Goal: Book appointment/travel/reservation

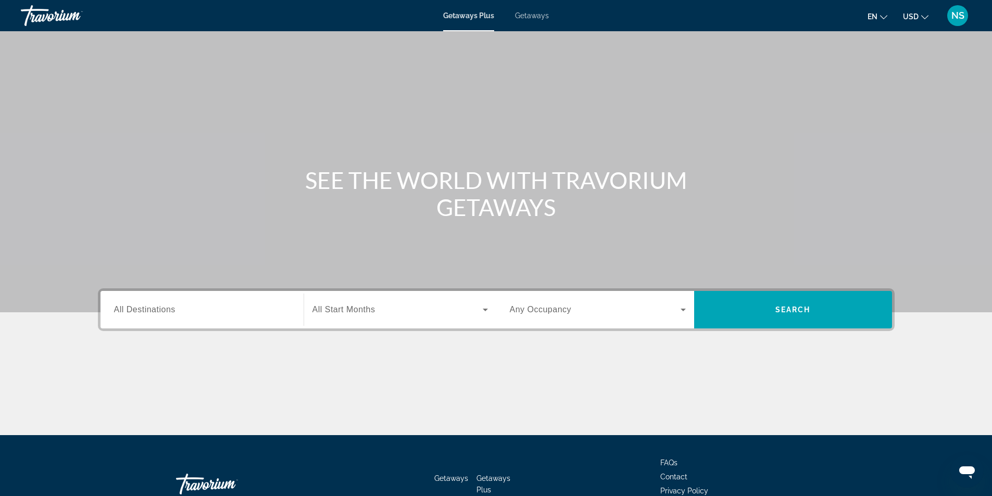
click at [536, 14] on span "Getaways" at bounding box center [532, 15] width 34 height 8
click at [146, 308] on span "All Destinations" at bounding box center [144, 309] width 61 height 9
click at [146, 308] on input "Destination All Destinations" at bounding box center [202, 310] width 176 height 12
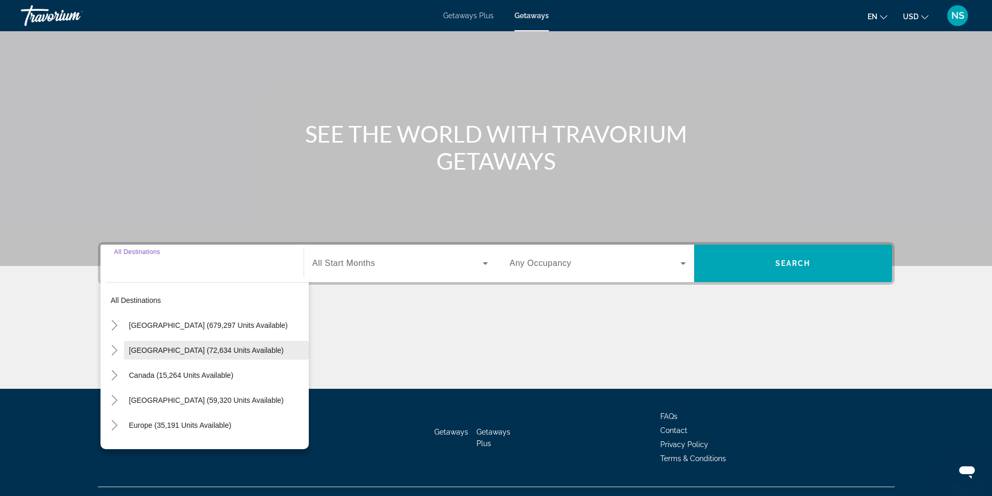
scroll to position [67, 0]
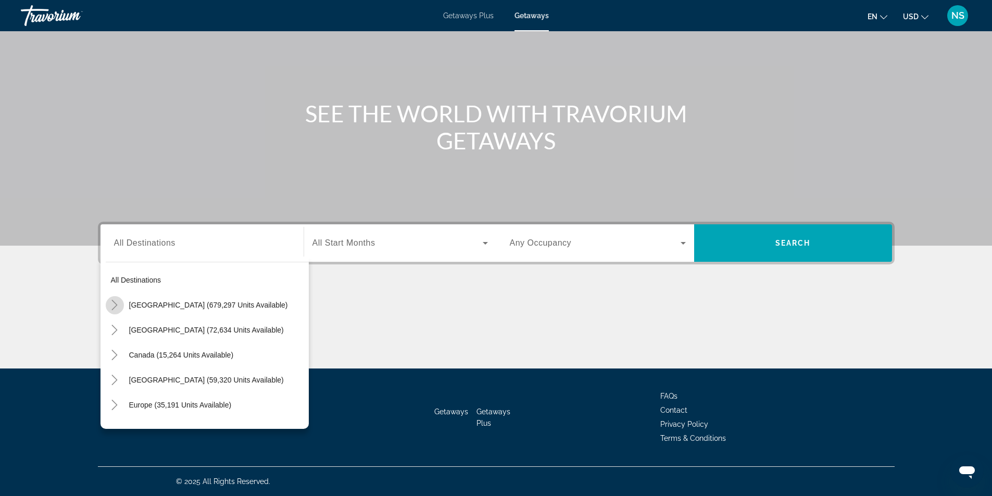
click at [114, 305] on icon "Toggle United States (679,297 units available)" at bounding box center [114, 305] width 10 height 10
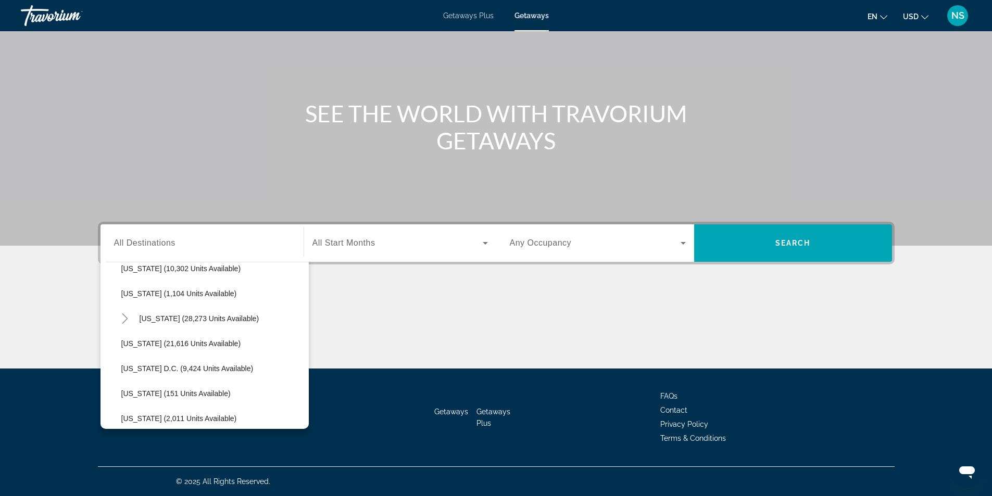
scroll to position [1019, 0]
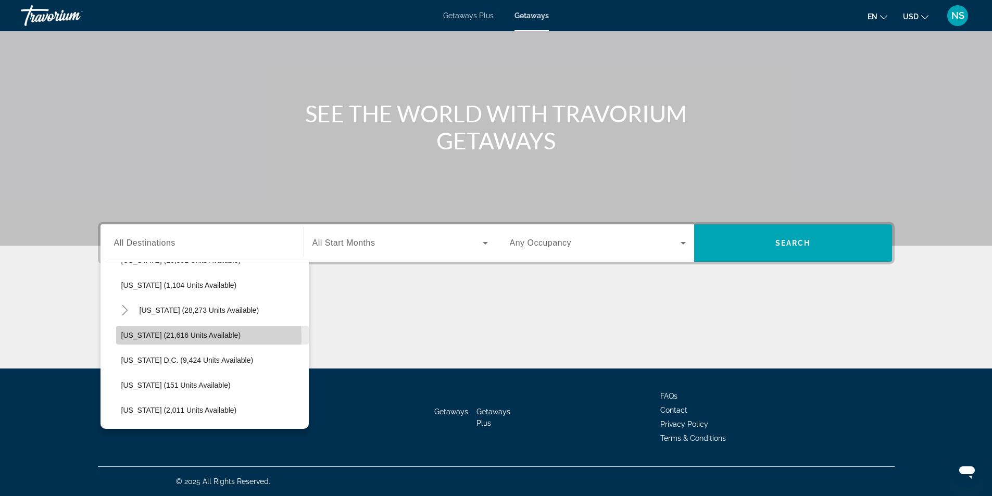
click at [178, 337] on span "[US_STATE] (21,616 units available)" at bounding box center [181, 335] width 120 height 8
type input "**********"
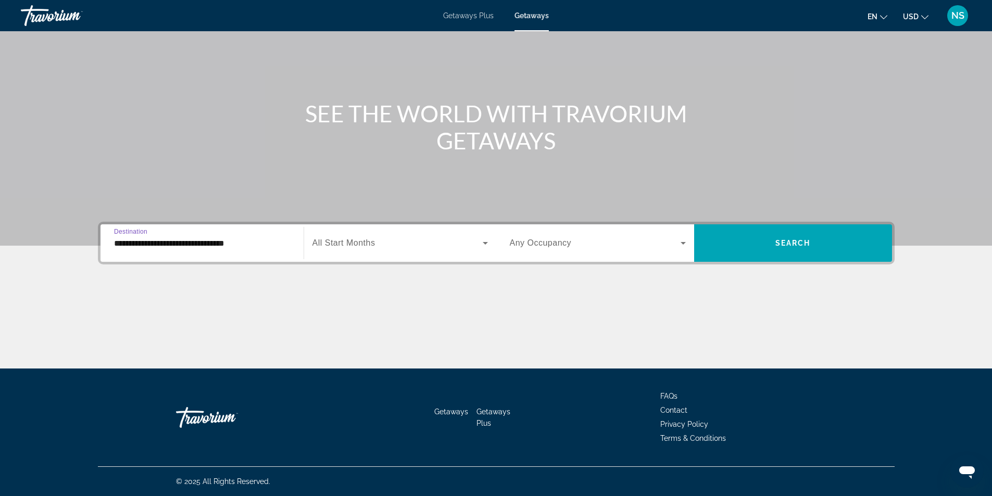
click at [531, 245] on span "Any Occupancy" at bounding box center [541, 242] width 62 height 9
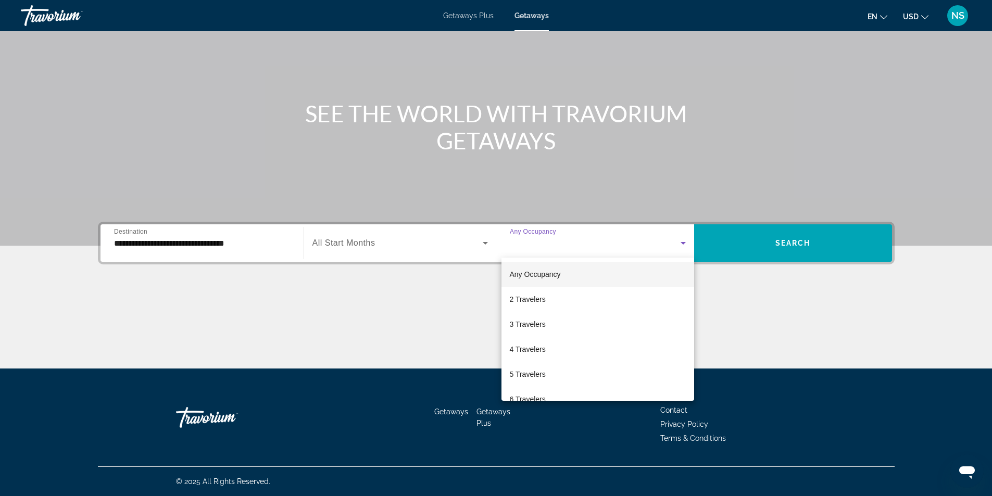
click at [387, 242] on div at bounding box center [496, 248] width 992 height 496
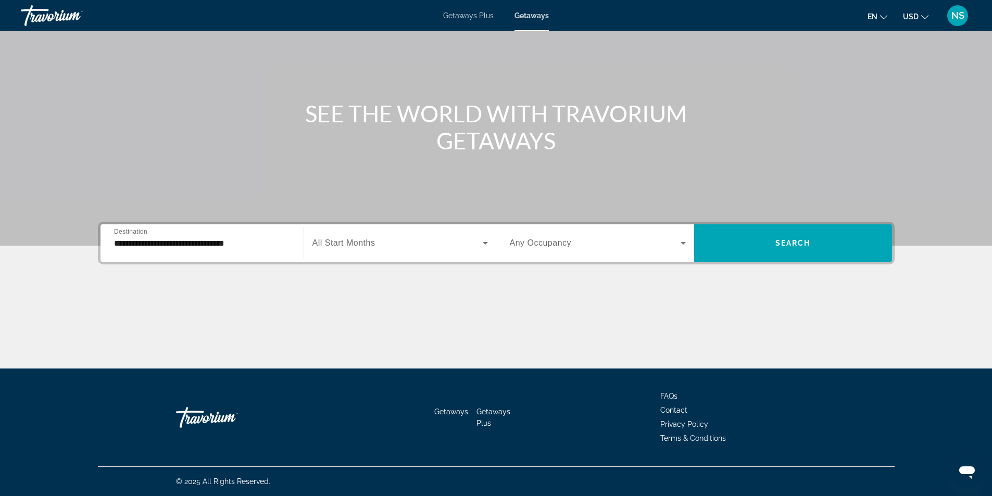
click at [370, 247] on label "Start Month All Start Months" at bounding box center [343, 242] width 63 height 9
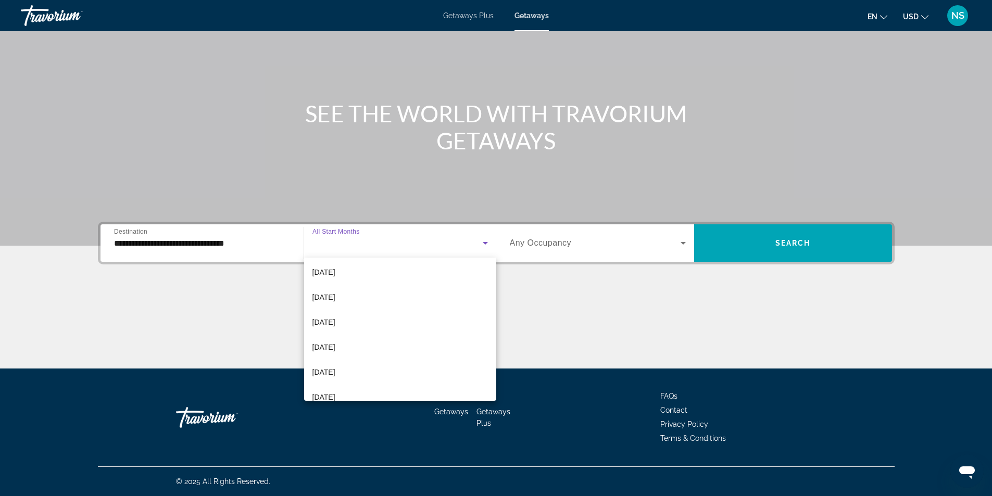
scroll to position [215, 0]
click at [334, 311] on span "[DATE]" at bounding box center [323, 309] width 23 height 12
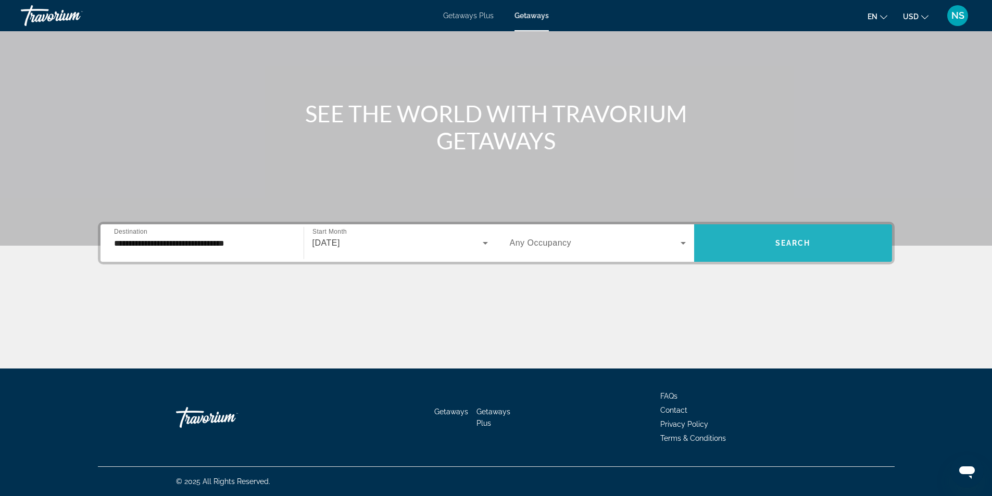
click at [777, 245] on span "Search" at bounding box center [792, 243] width 35 height 8
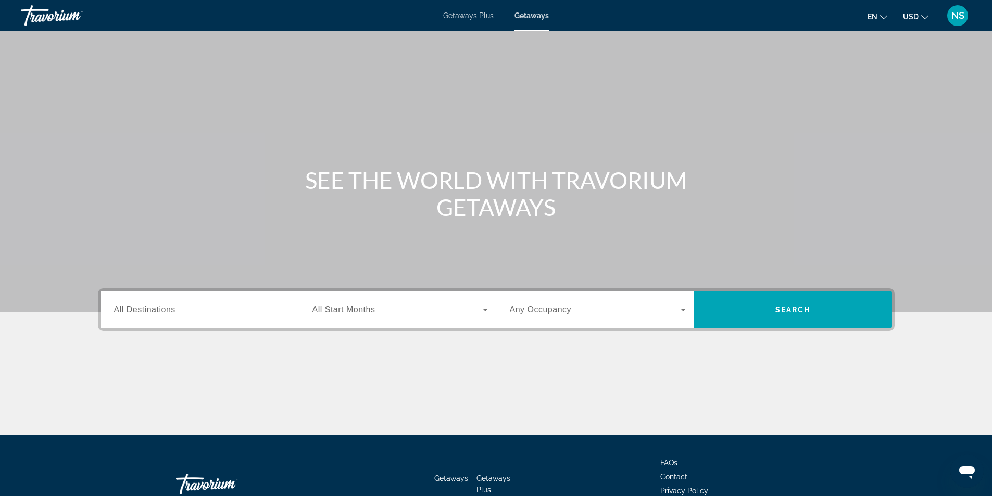
click at [349, 305] on span "All Start Months" at bounding box center [343, 309] width 63 height 9
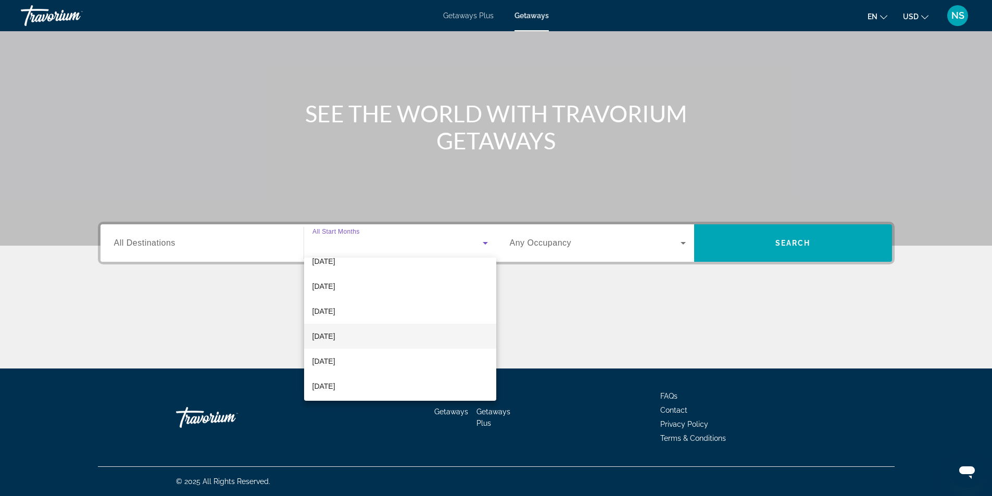
scroll to position [215, 0]
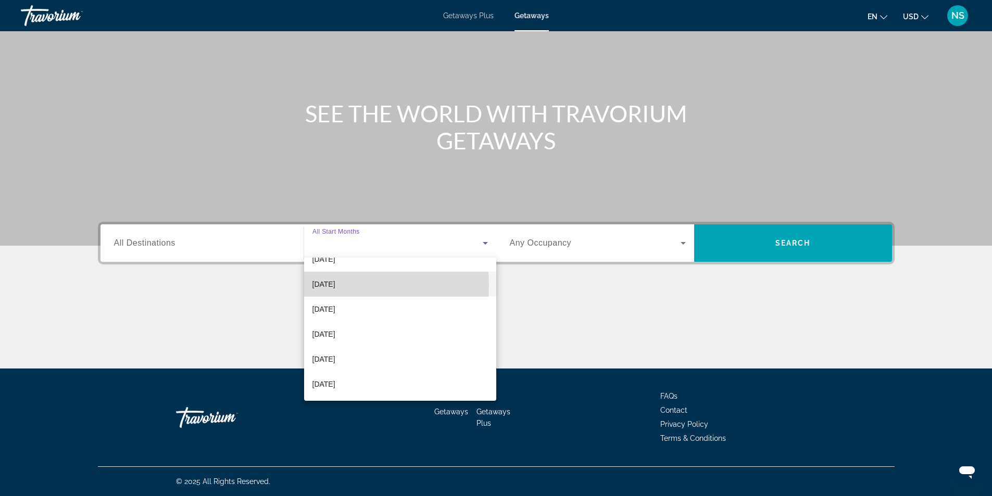
click at [335, 285] on span "[DATE]" at bounding box center [323, 284] width 23 height 12
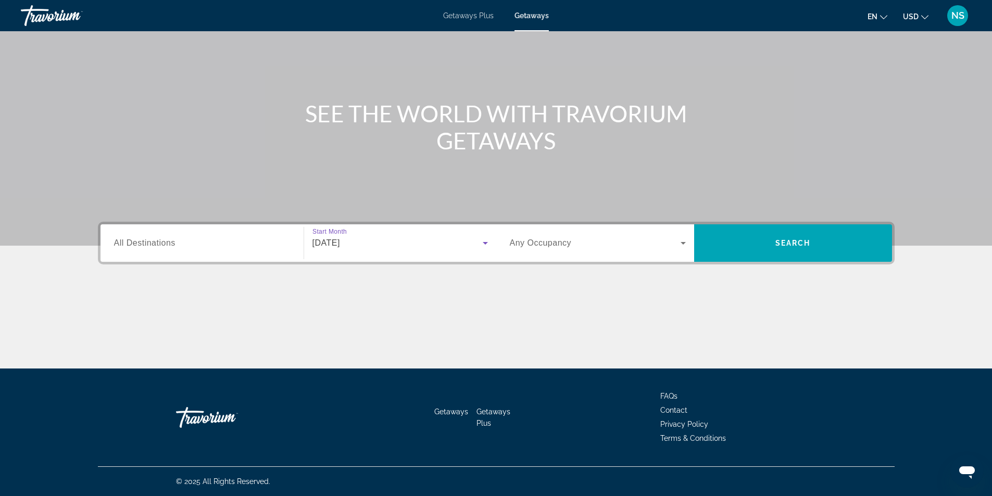
click at [153, 246] on span "All Destinations" at bounding box center [144, 242] width 61 height 9
click at [153, 246] on input "Destination All Destinations" at bounding box center [202, 243] width 176 height 12
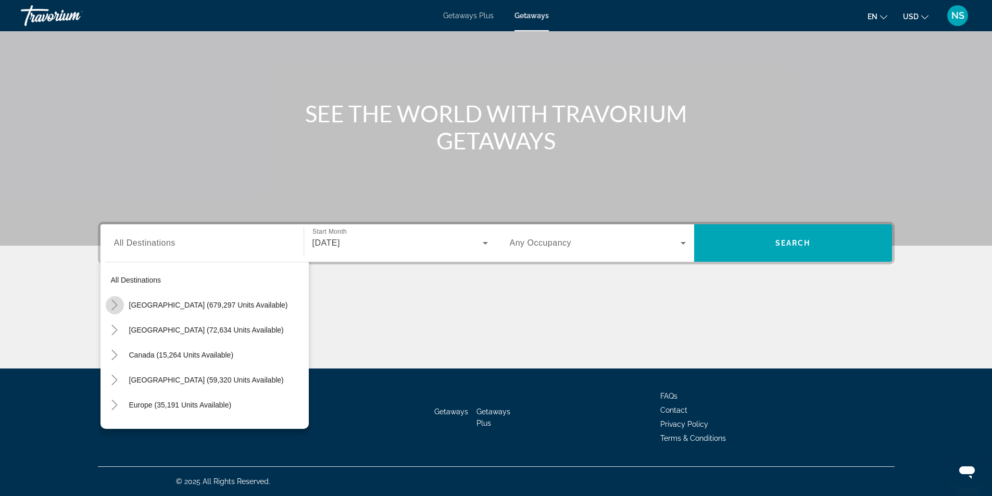
click at [115, 305] on icon "Toggle United States (679,297 units available)" at bounding box center [114, 305] width 10 height 10
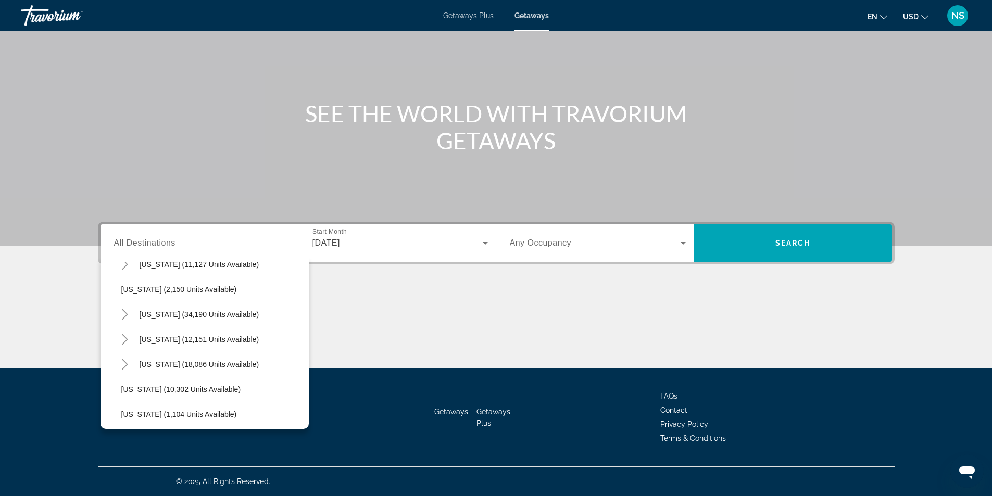
scroll to position [1072, 0]
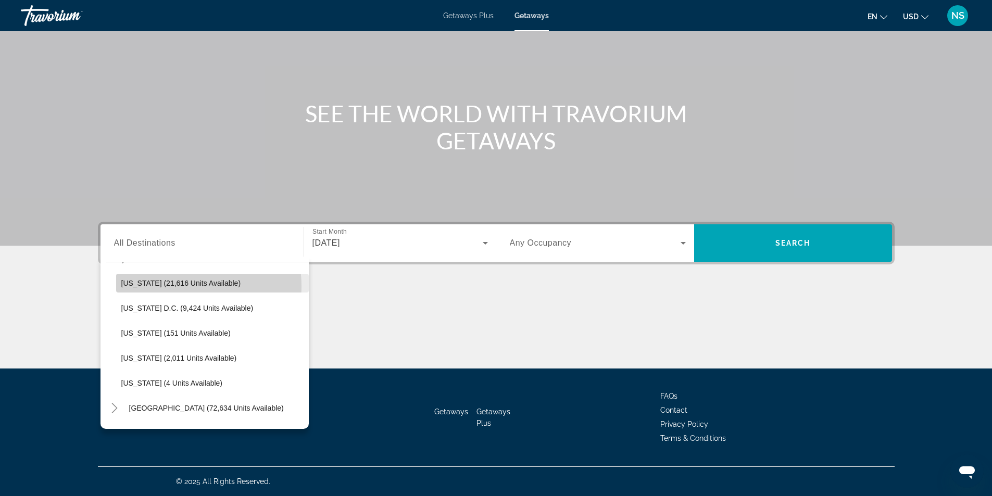
click at [174, 286] on span "[US_STATE] (21,616 units available)" at bounding box center [181, 283] width 120 height 8
type input "**********"
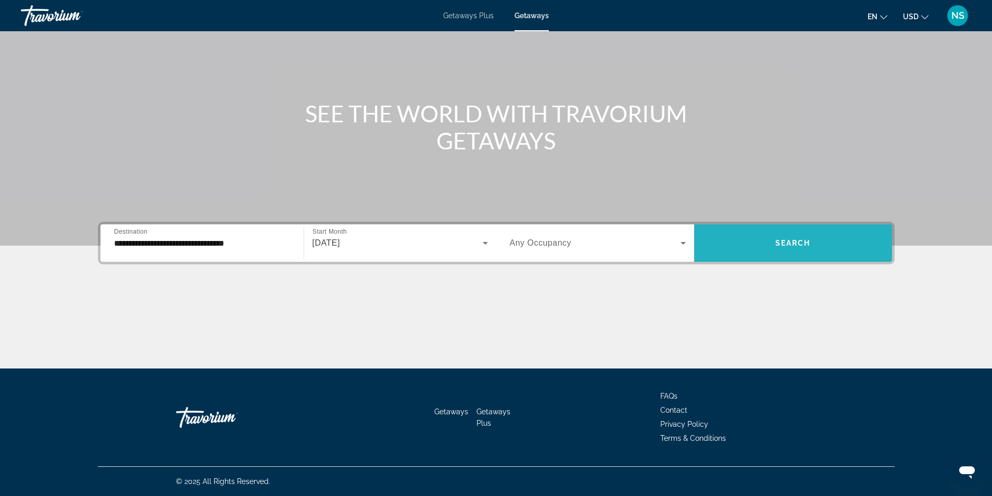
click at [823, 238] on span "Search widget" at bounding box center [793, 243] width 198 height 25
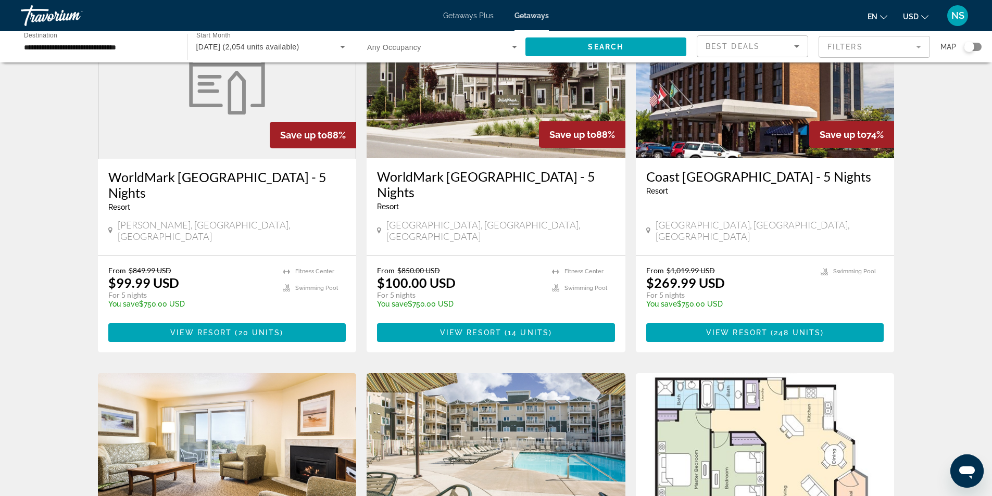
scroll to position [625, 0]
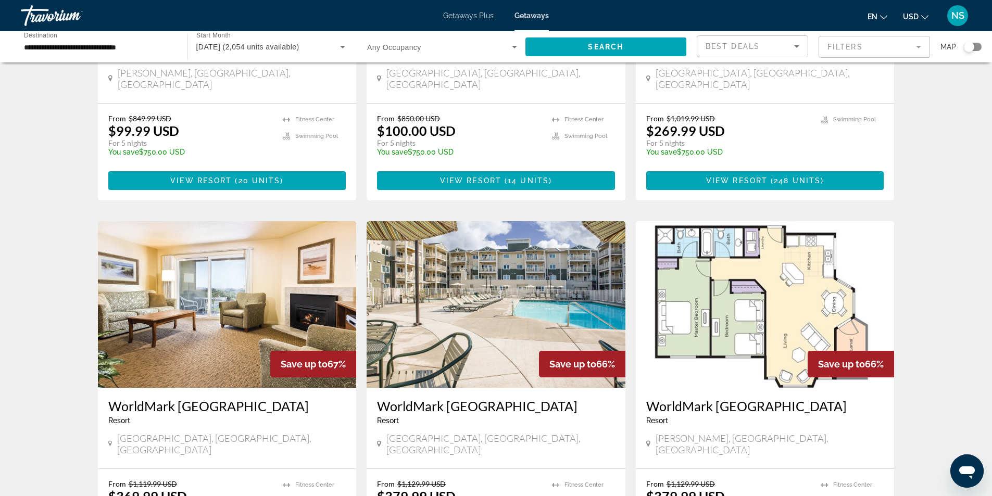
click at [746, 263] on img "Main content" at bounding box center [765, 304] width 259 height 167
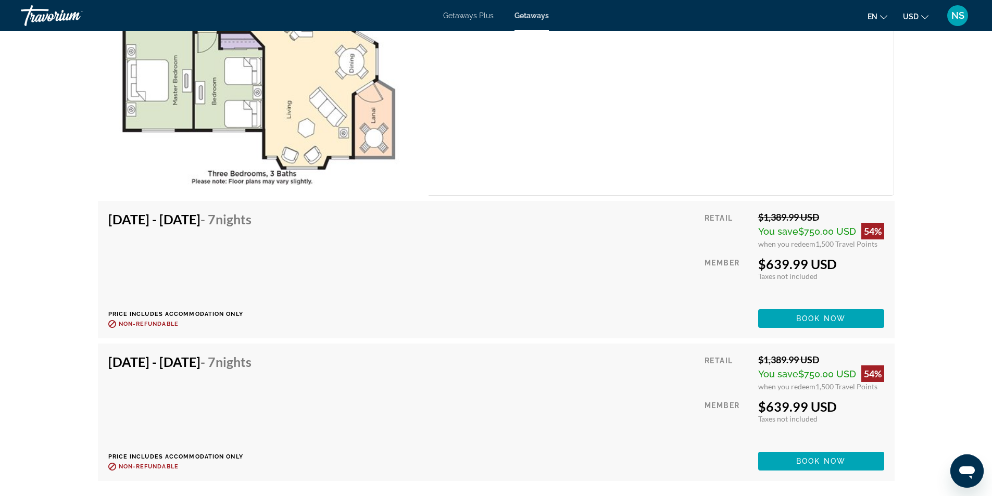
scroll to position [3436, 0]
